Goal: Transaction & Acquisition: Purchase product/service

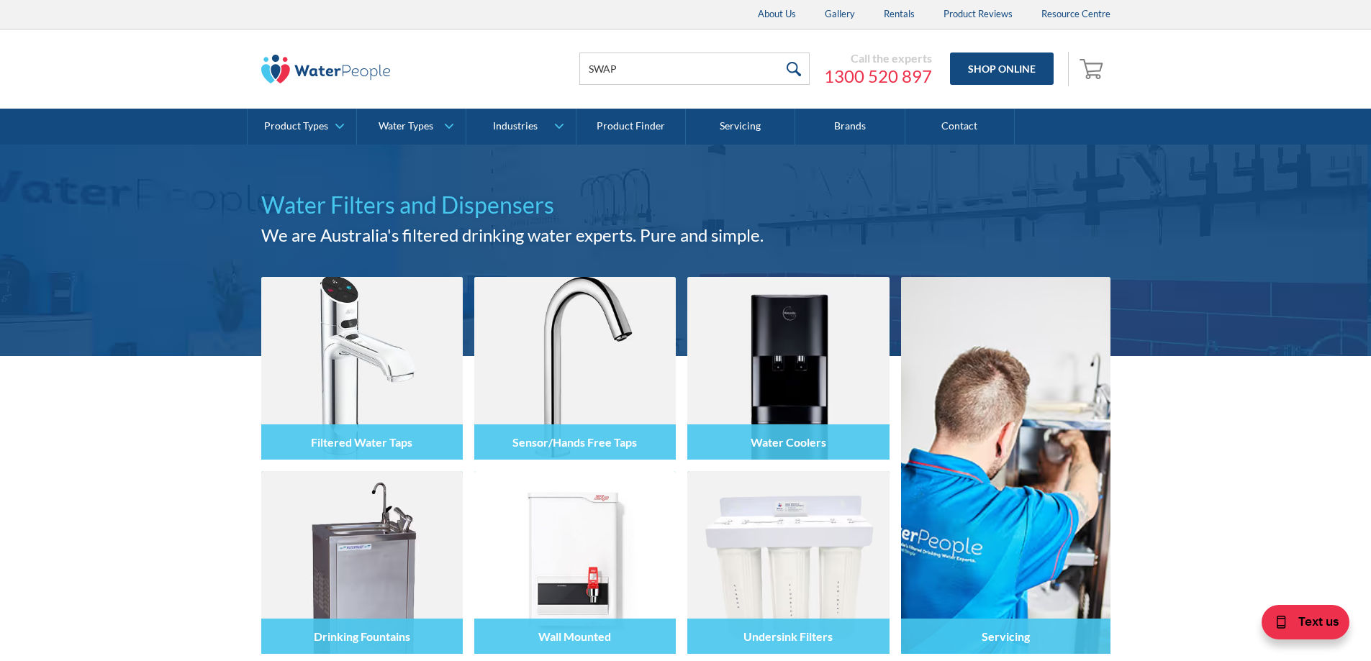
type input "SWAP"
click at [779, 53] on input "submit" at bounding box center [794, 69] width 31 height 32
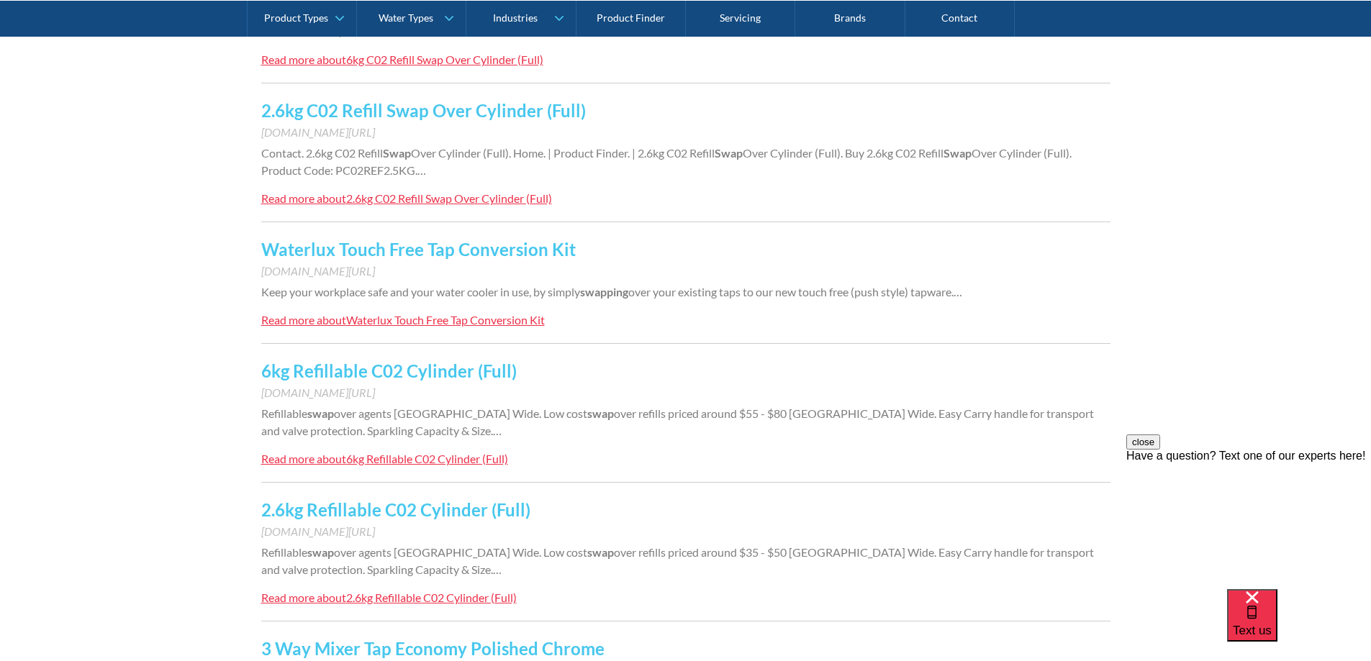
scroll to position [432, 0]
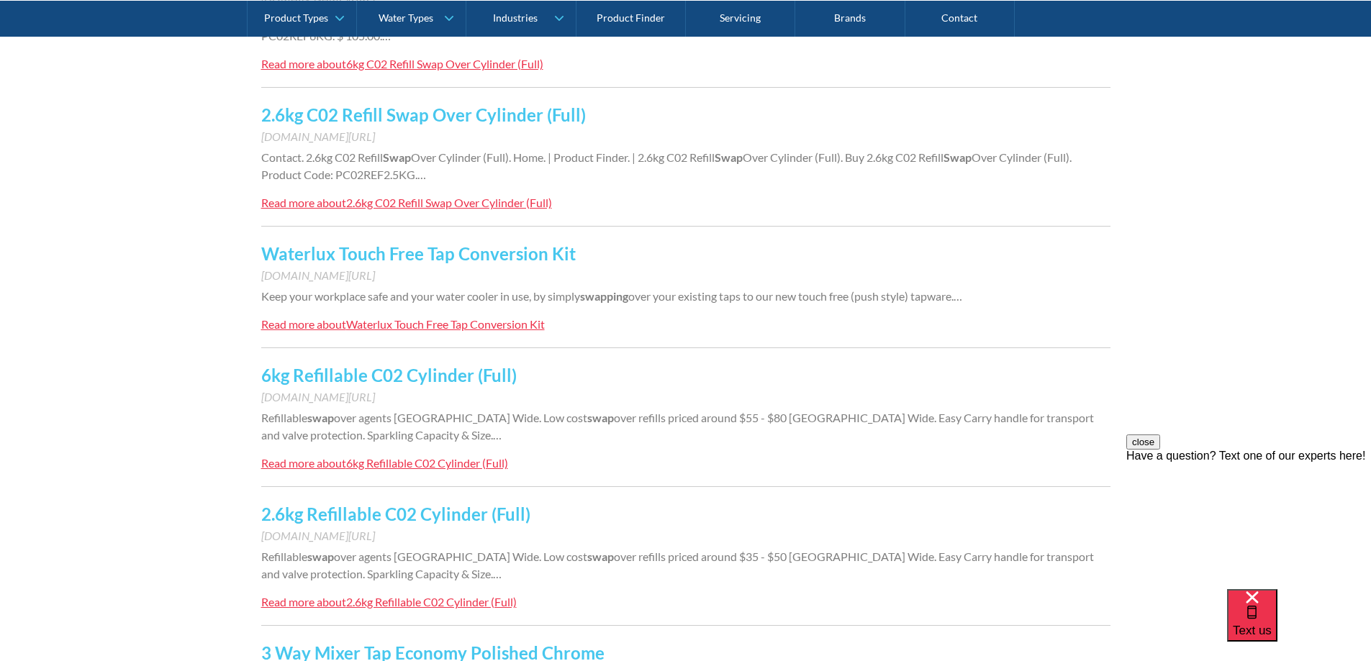
click at [433, 113] on link "2.6kg C02 Refill Swap Over Cylinder (Full)" at bounding box center [423, 114] width 325 height 21
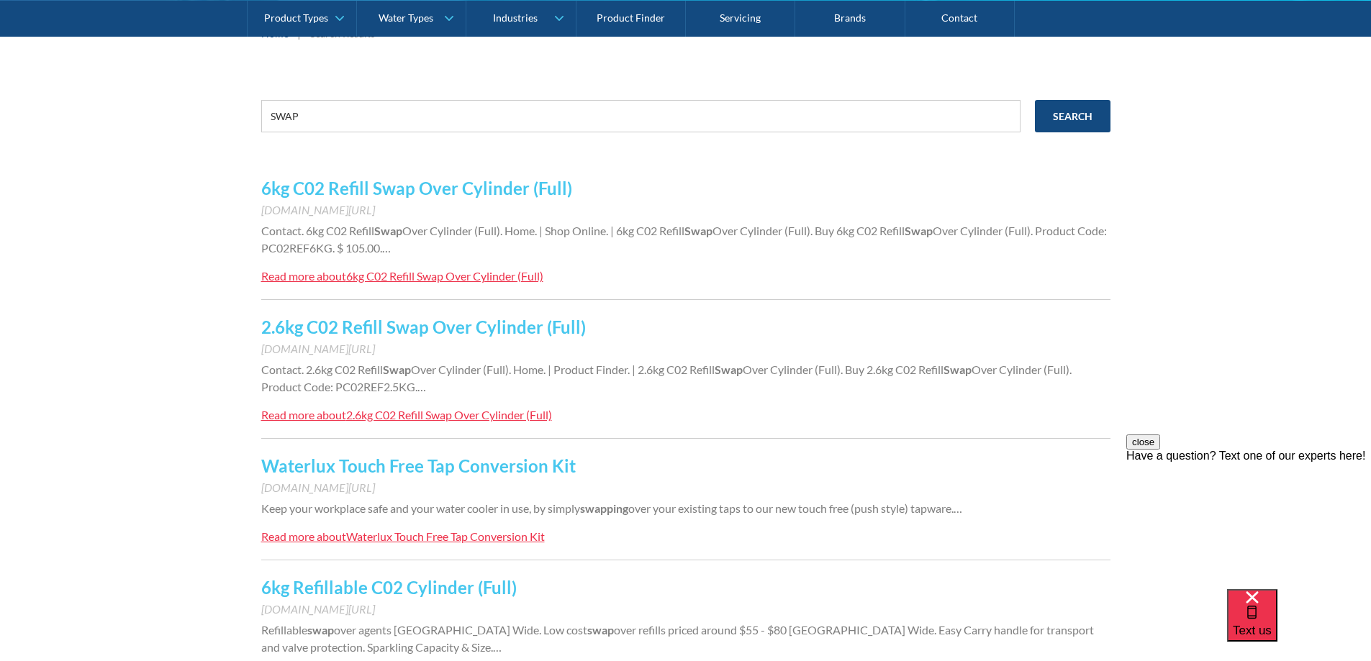
scroll to position [216, 0]
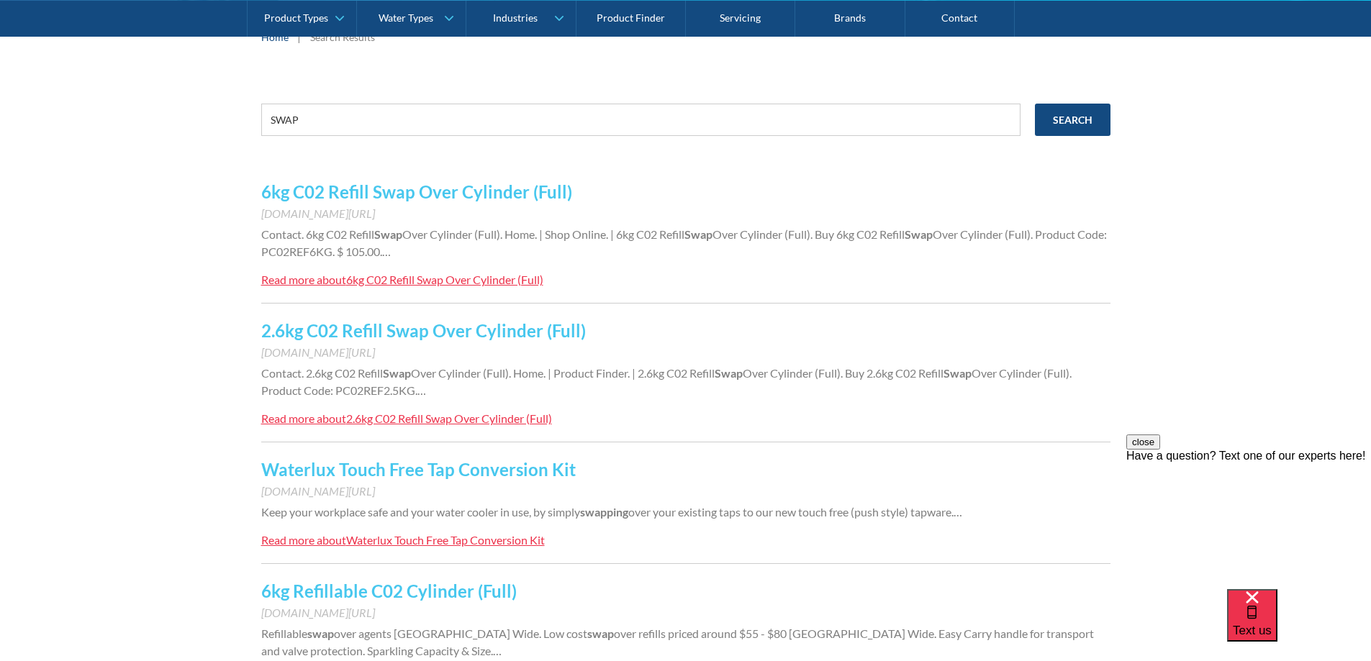
click at [492, 325] on link "2.6kg C02 Refill Swap Over Cylinder (Full)" at bounding box center [423, 330] width 325 height 21
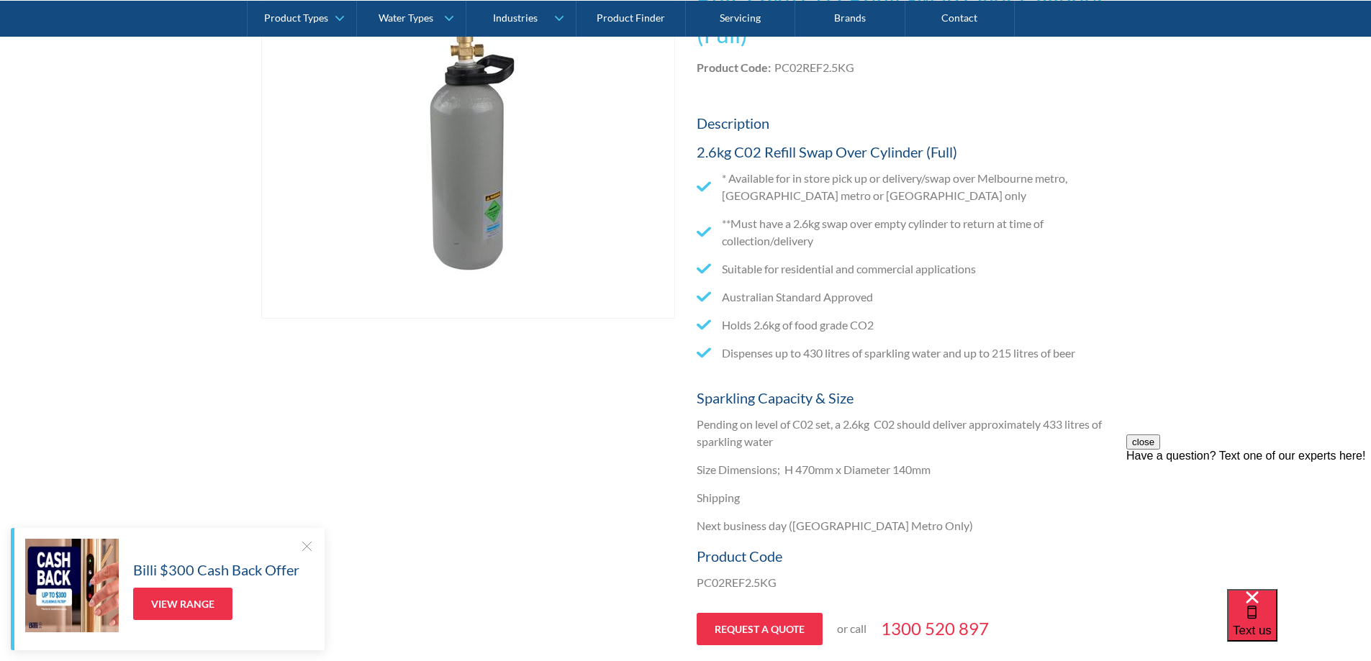
scroll to position [360, 0]
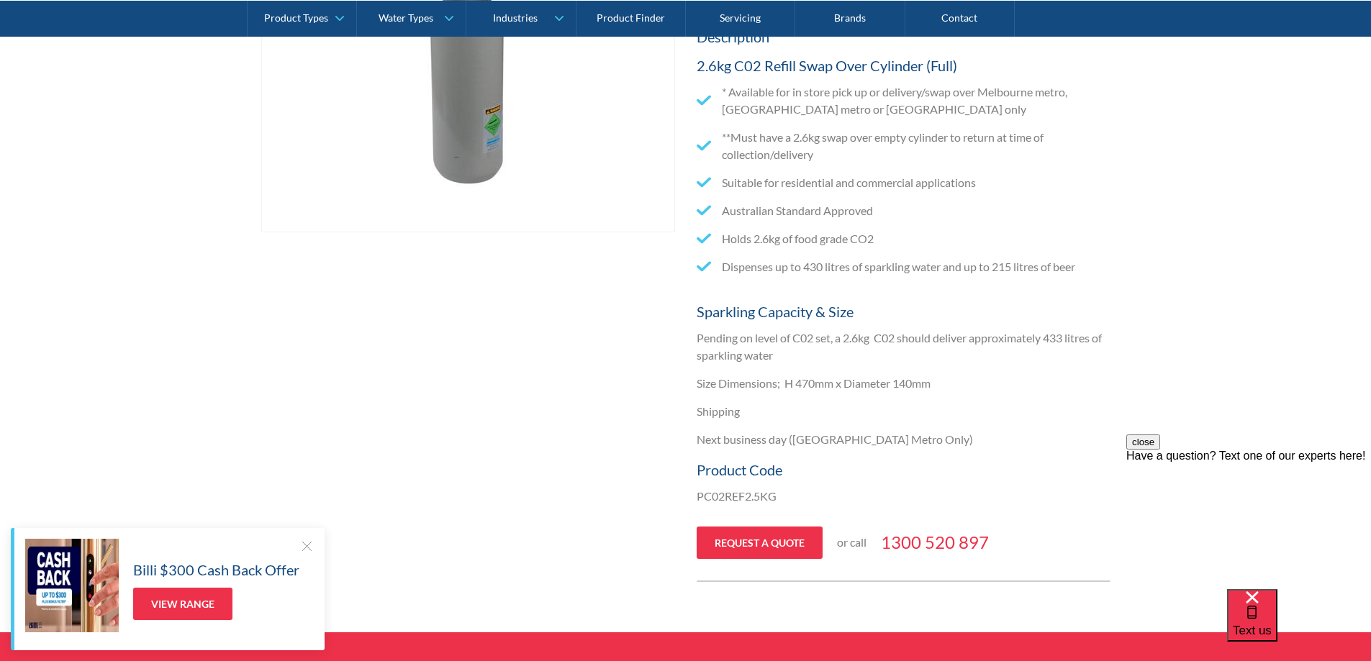
scroll to position [432, 0]
